Goal: Find specific page/section: Find specific page/section

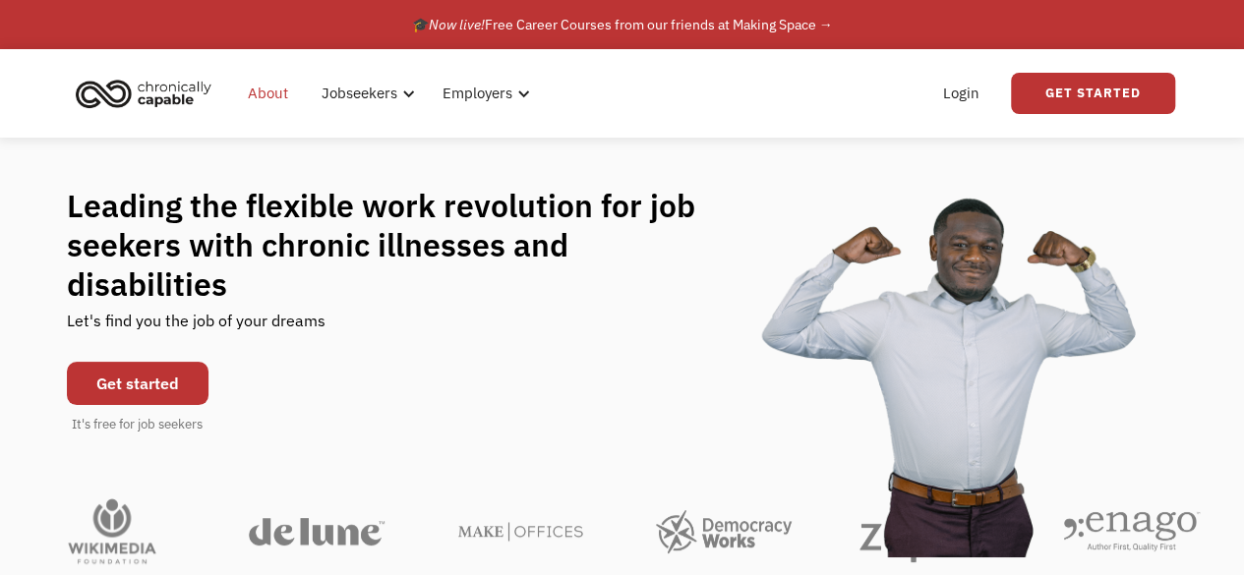
click at [265, 89] on link "About" at bounding box center [268, 93] width 64 height 63
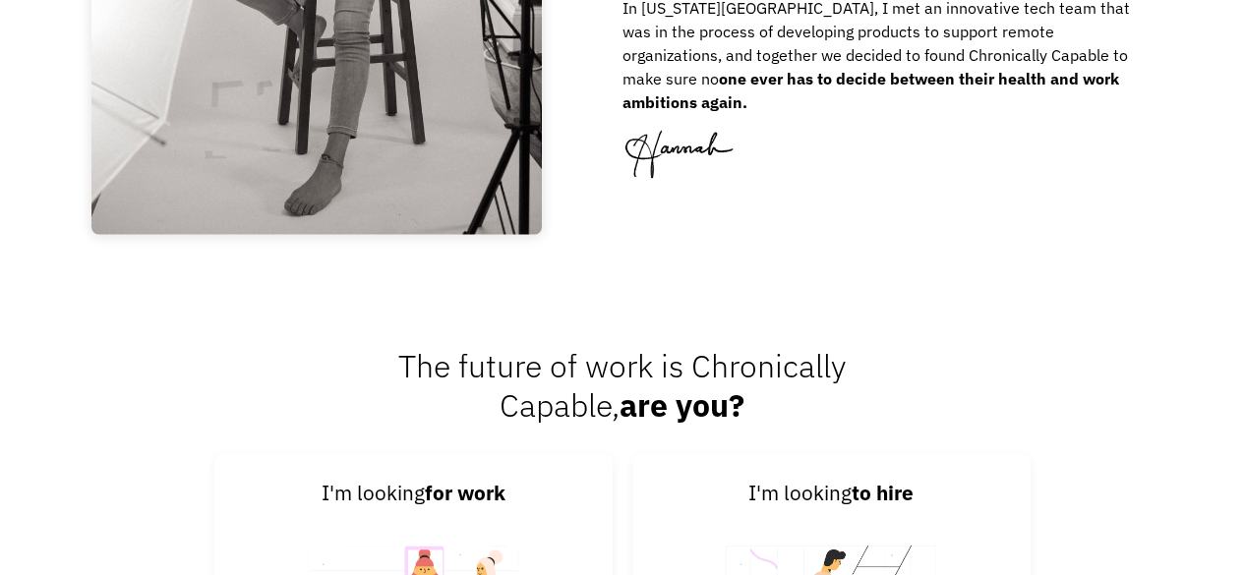
scroll to position [2748, 0]
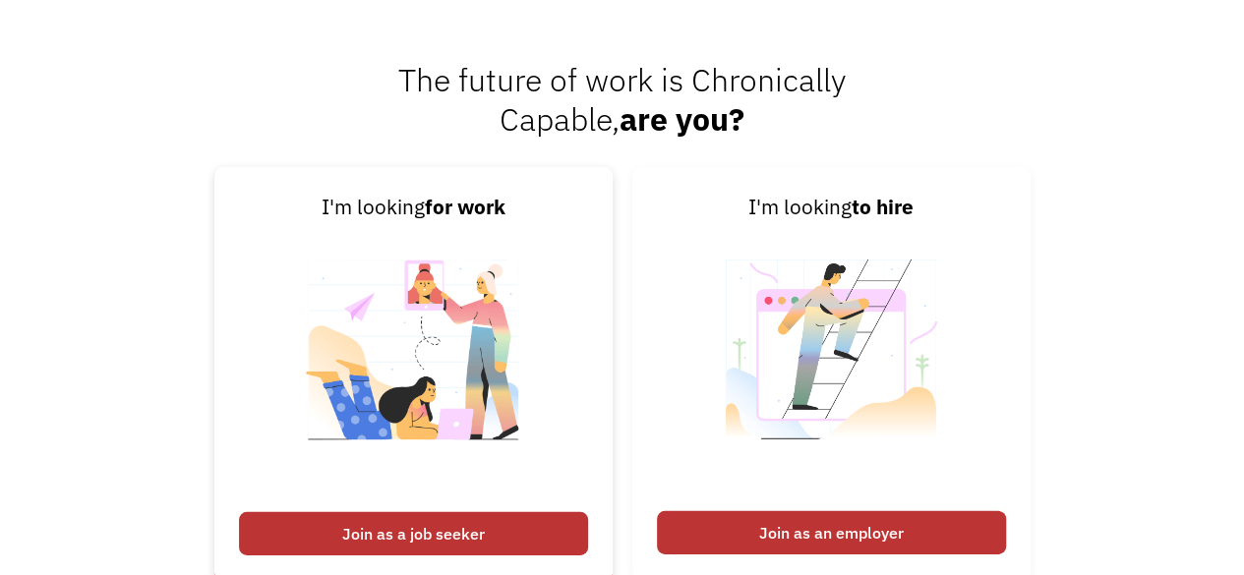
click at [417, 540] on div "Join as a job seeker" at bounding box center [413, 533] width 349 height 43
click at [417, 536] on div "Join as a job seeker" at bounding box center [413, 533] width 349 height 43
